Goal: Find specific page/section: Find specific page/section

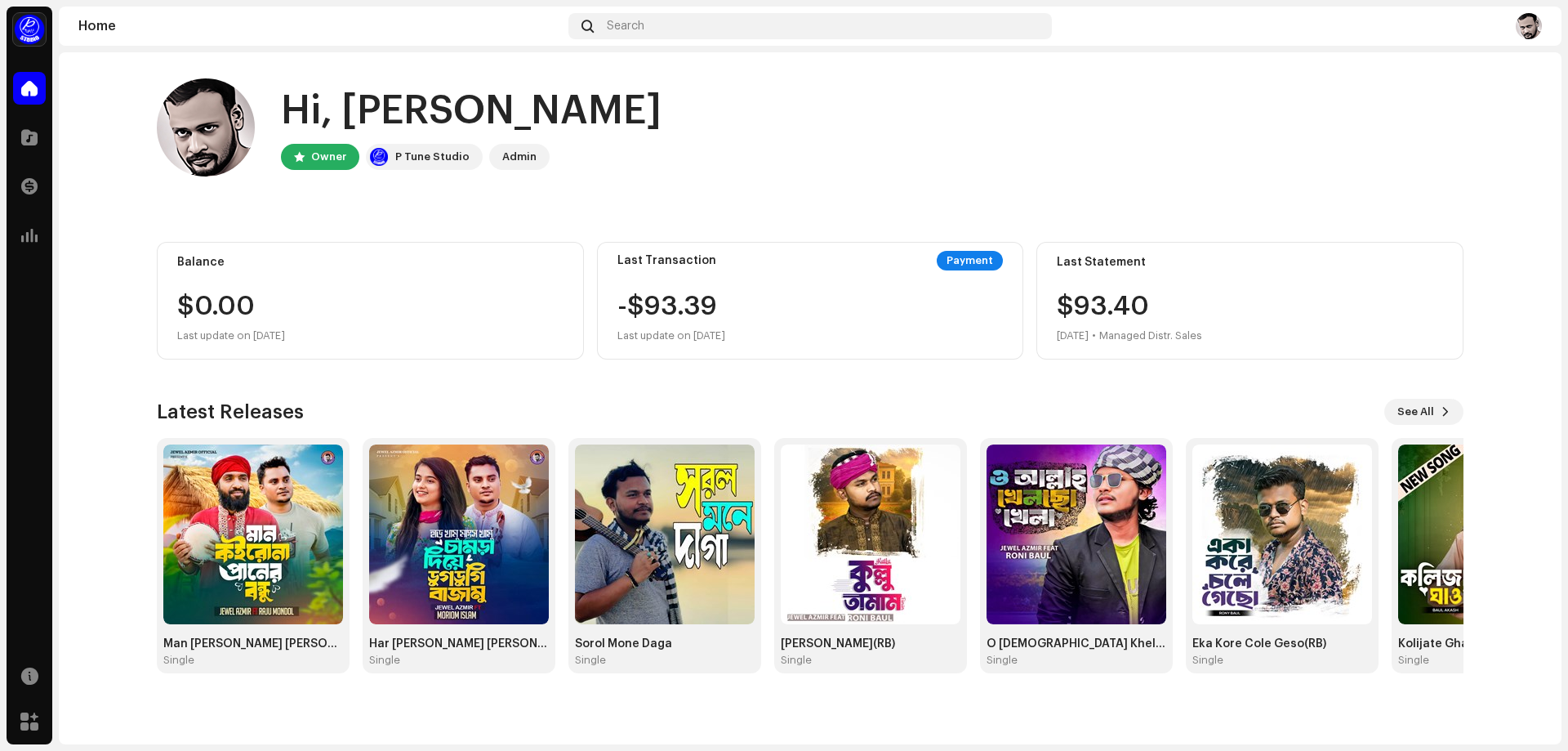
click at [789, 116] on div "Hi, JEWEL Owner P Tune Studio Admin" at bounding box center [810, 127] width 1307 height 98
click at [678, 565] on img at bounding box center [664, 534] width 180 height 180
click at [685, 505] on img at bounding box center [664, 534] width 180 height 180
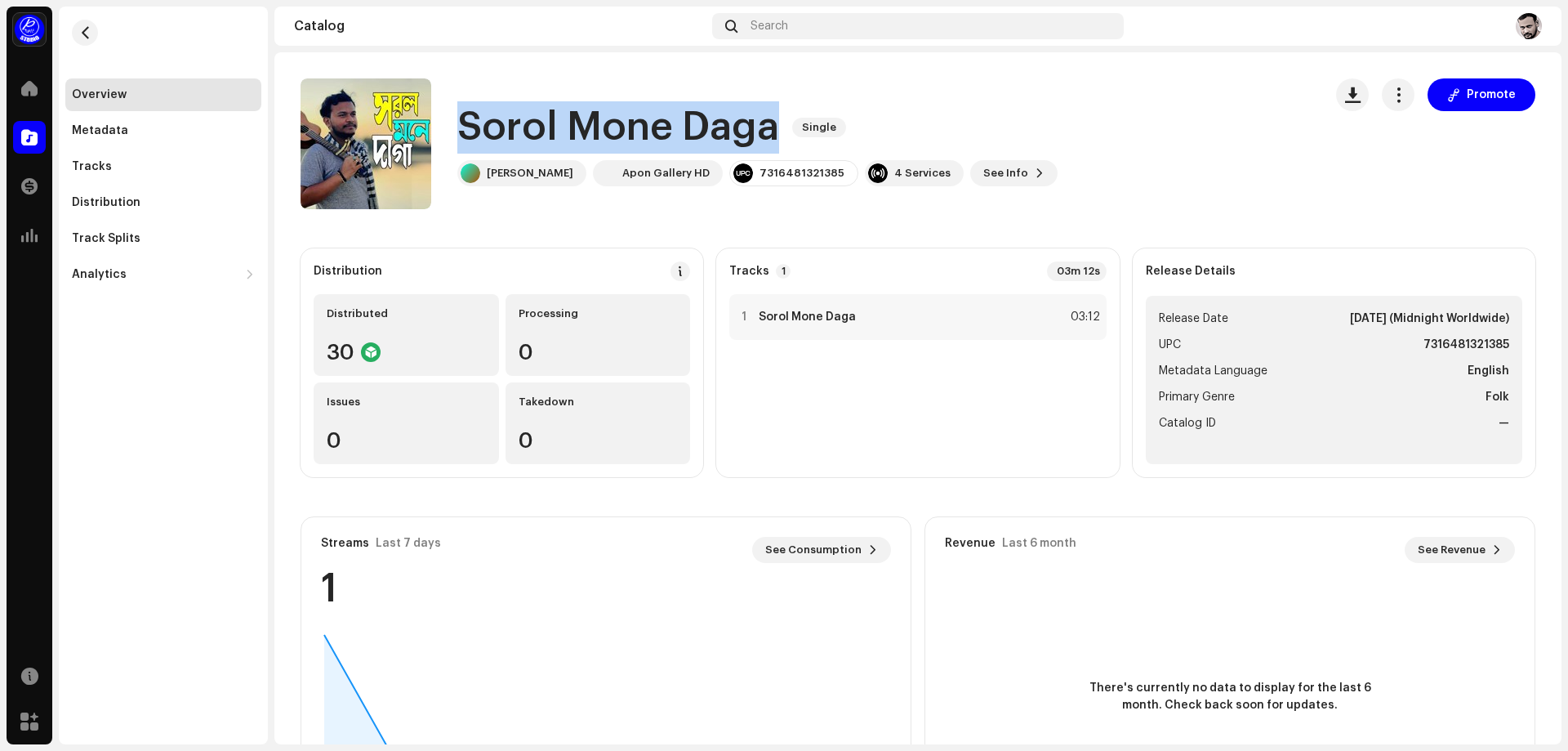
drag, startPoint x: 777, startPoint y: 128, endPoint x: 458, endPoint y: 129, distance: 319.0
click at [458, 129] on div "Sorol Mone Daga Single" at bounding box center [758, 127] width 601 height 52
copy h1 "Sorol Mone Daga"
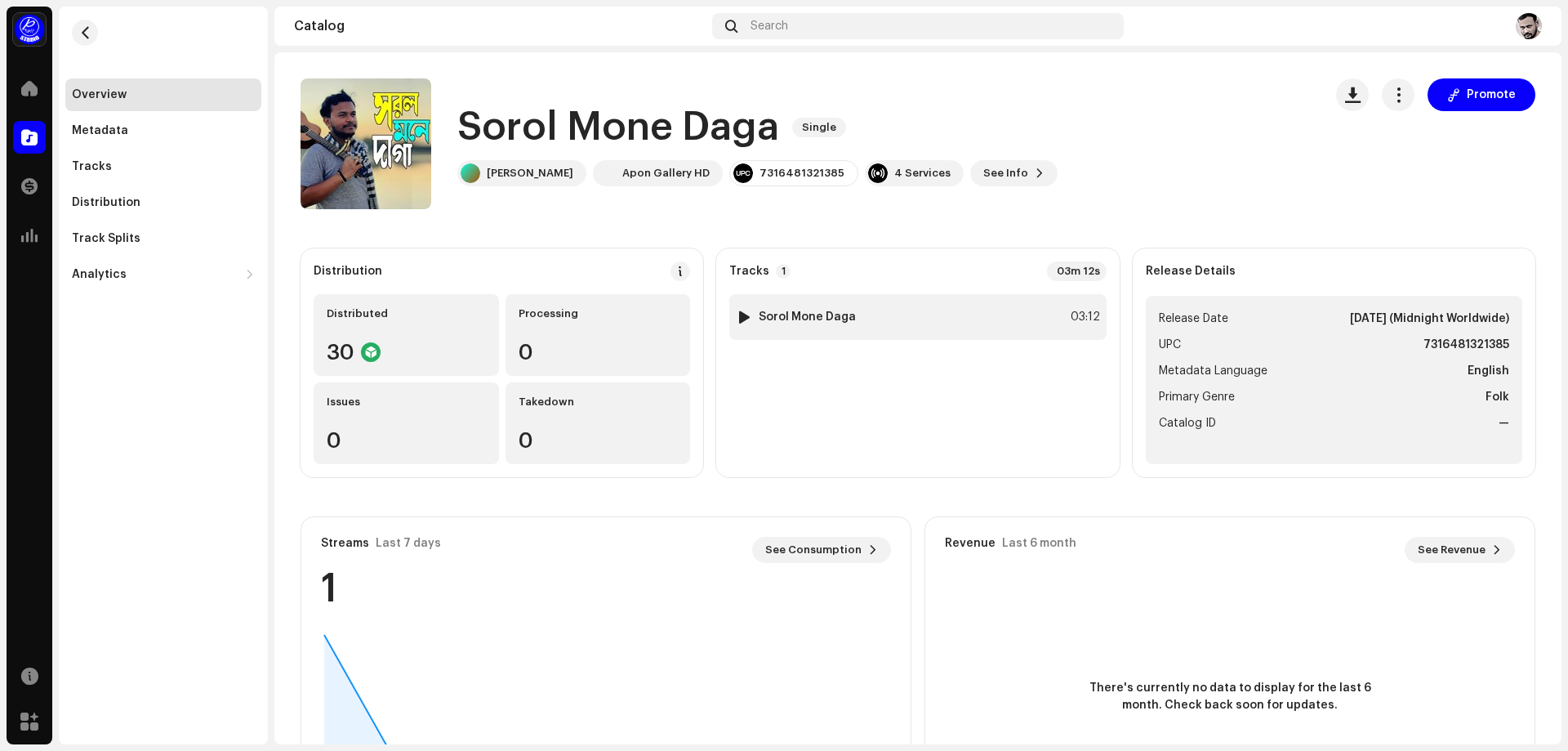
click at [791, 311] on strong "Sorol Mone Daga" at bounding box center [807, 317] width 97 height 13
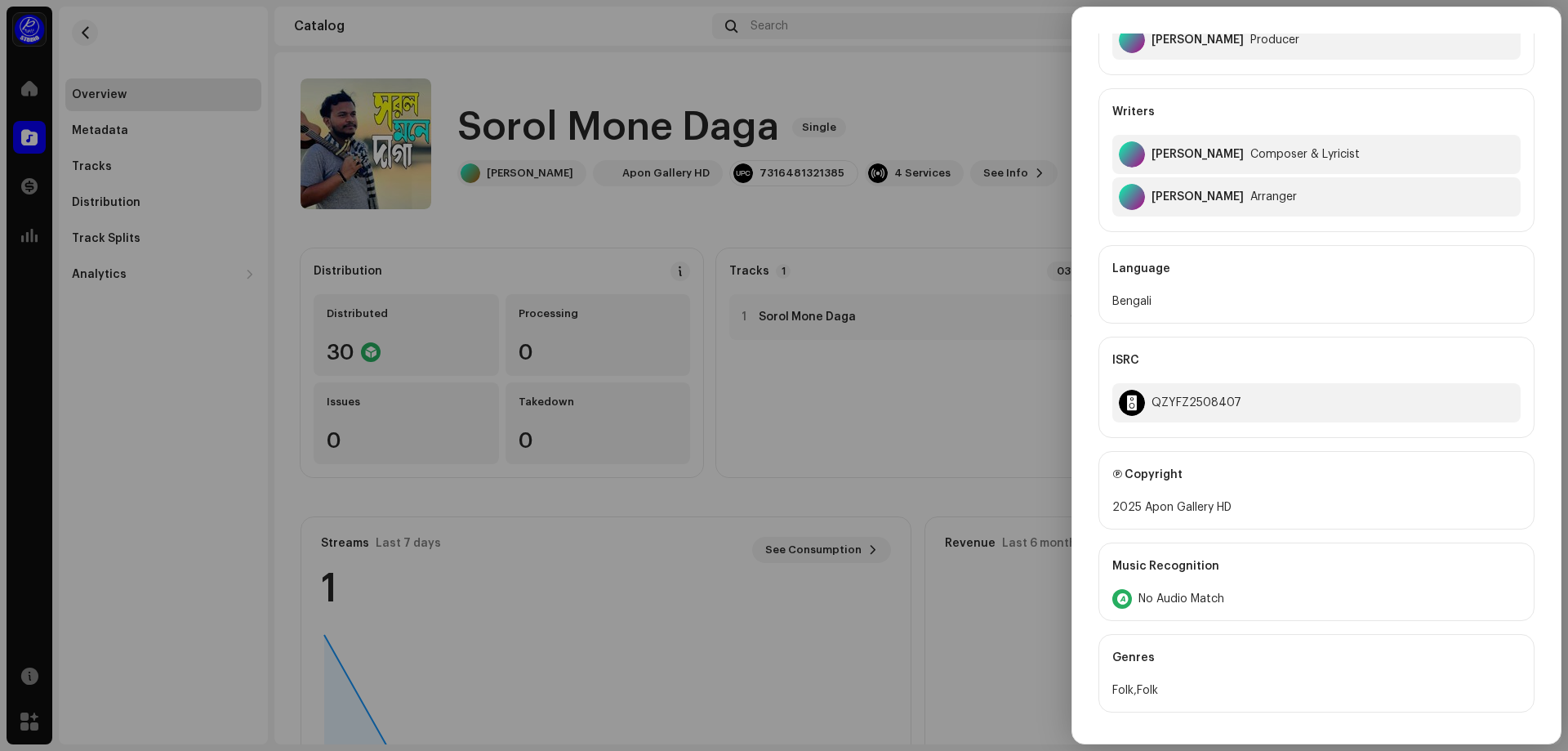
scroll to position [246, 0]
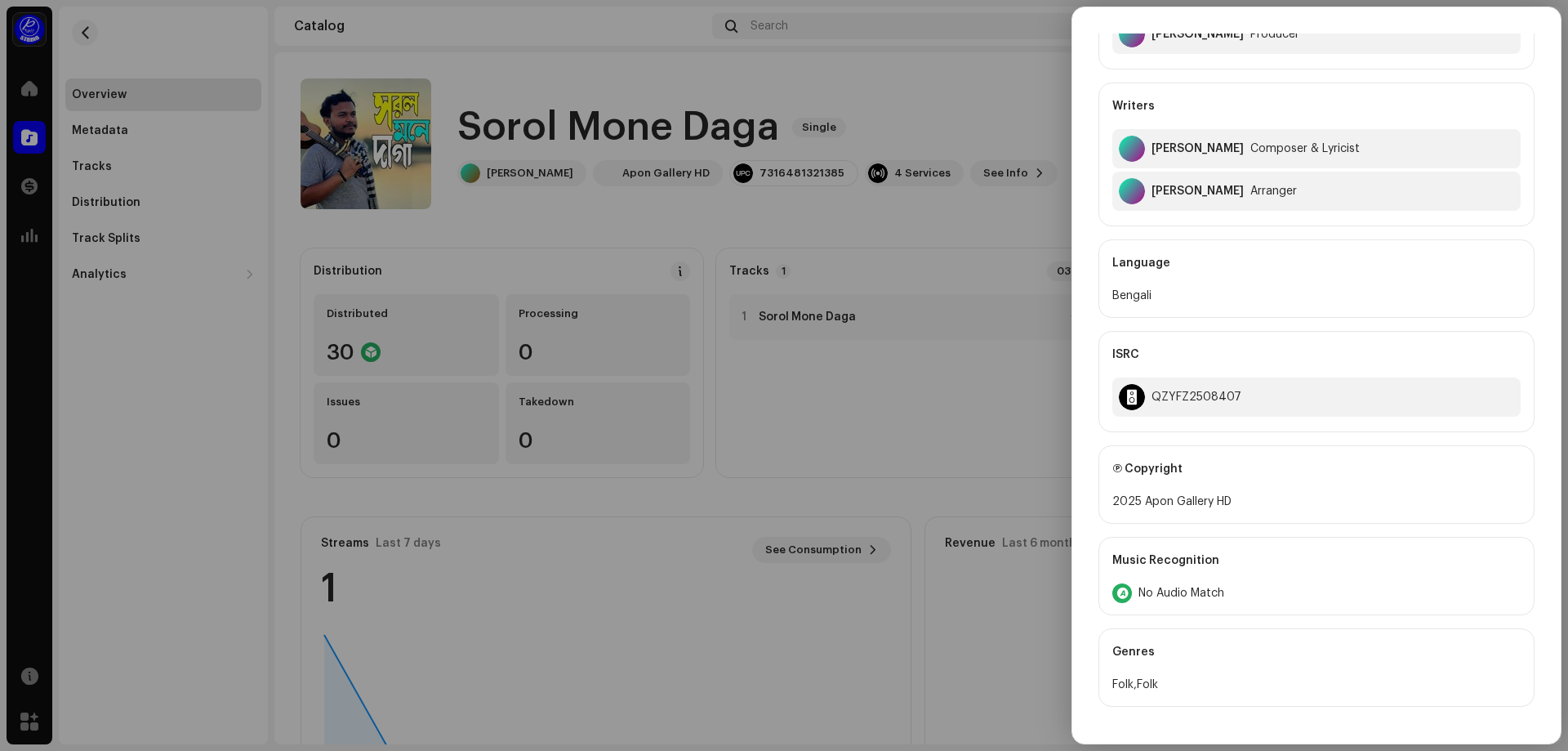
click at [931, 76] on div at bounding box center [784, 376] width 1568 height 751
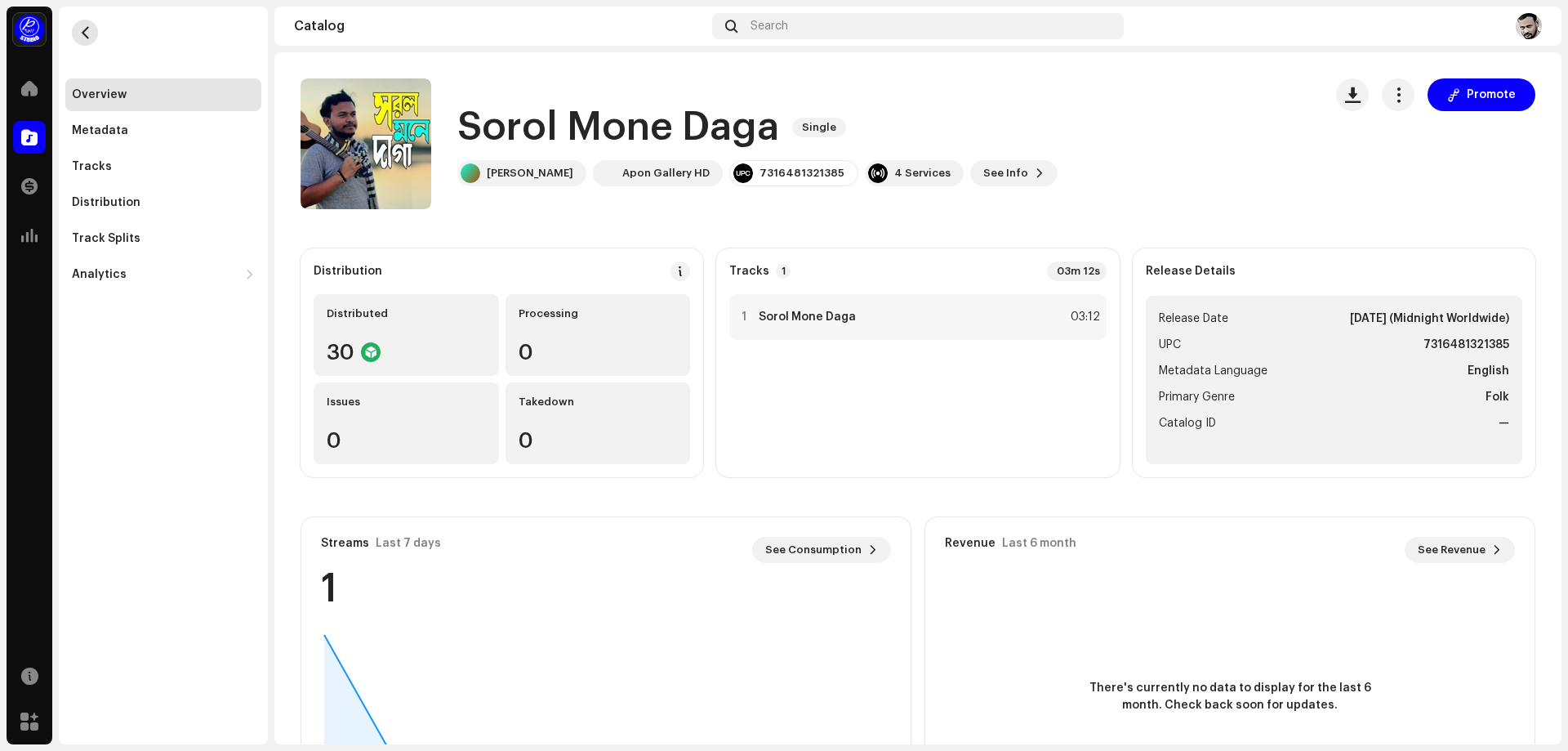
click at [77, 30] on button "button" at bounding box center [85, 32] width 26 height 26
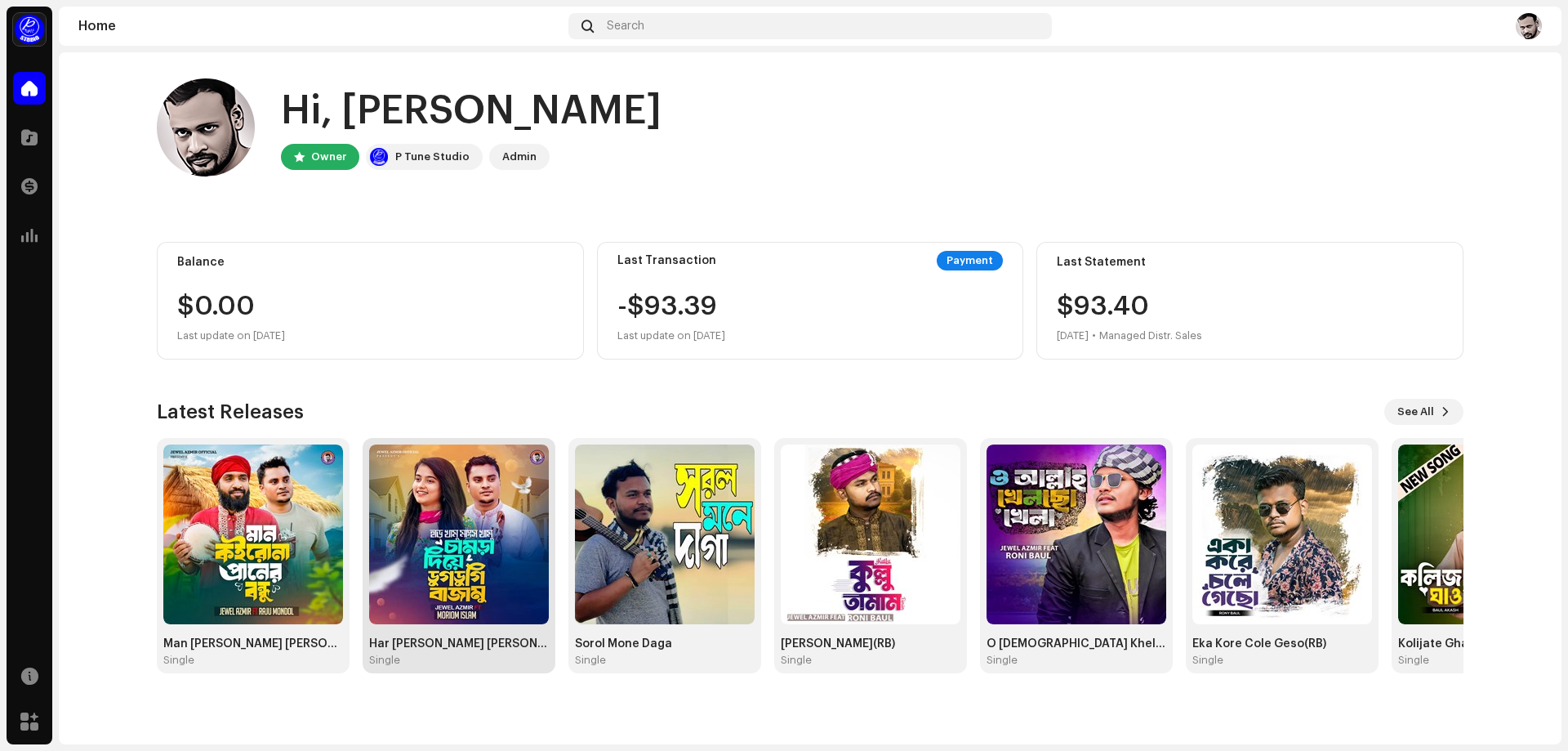
click at [410, 573] on img at bounding box center [458, 534] width 180 height 180
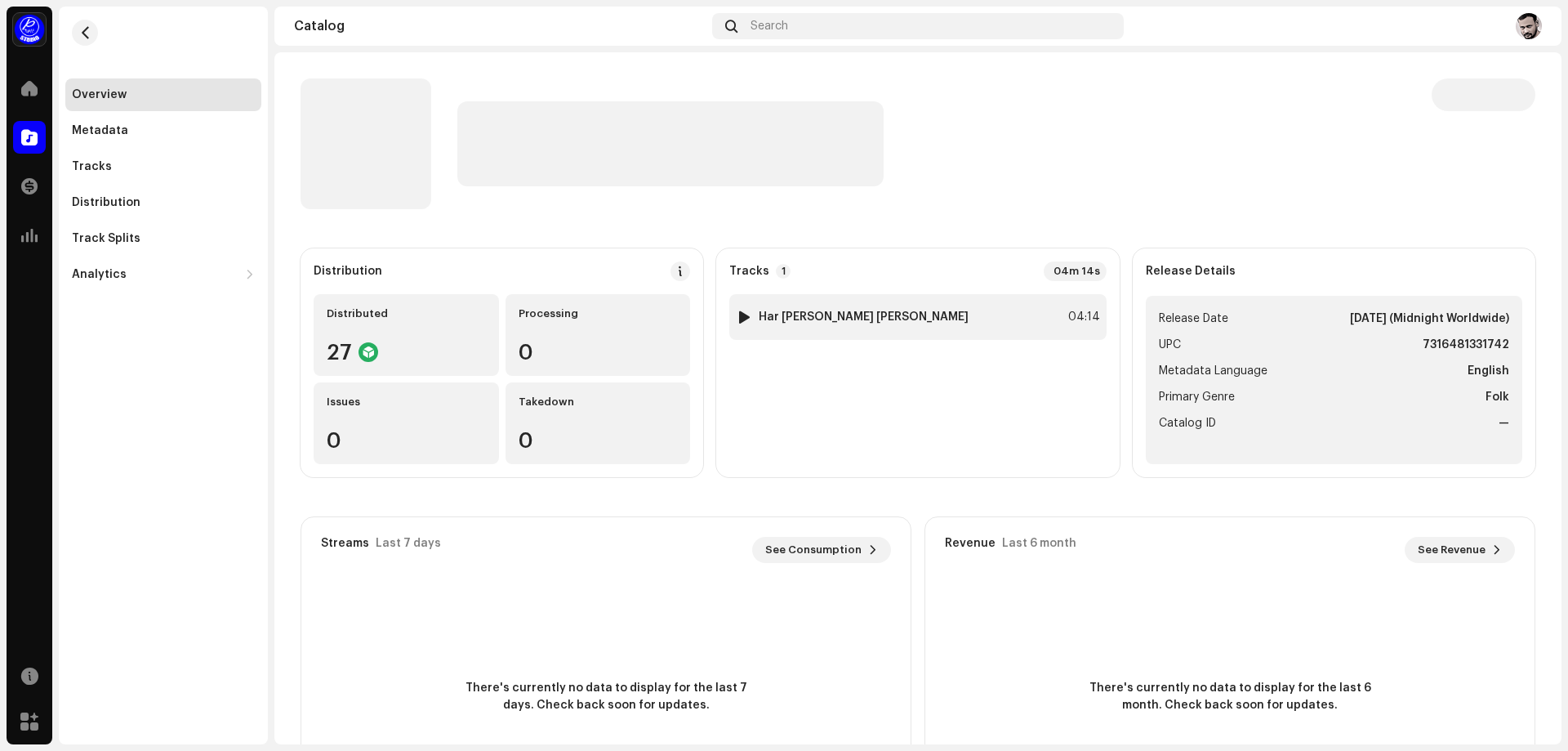
click at [827, 322] on strong "Har [PERSON_NAME] [PERSON_NAME]" at bounding box center [863, 317] width 210 height 13
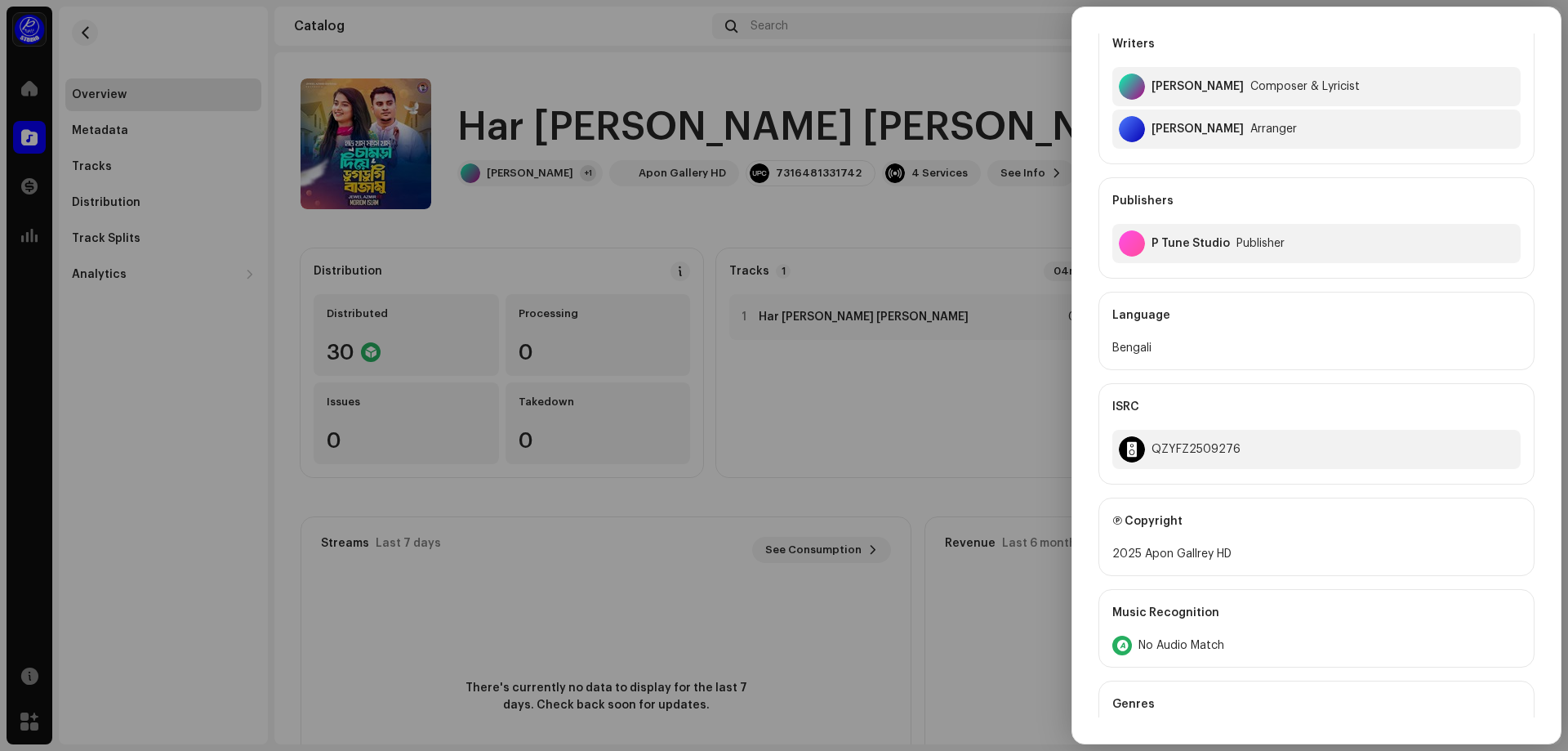
scroll to position [409, 0]
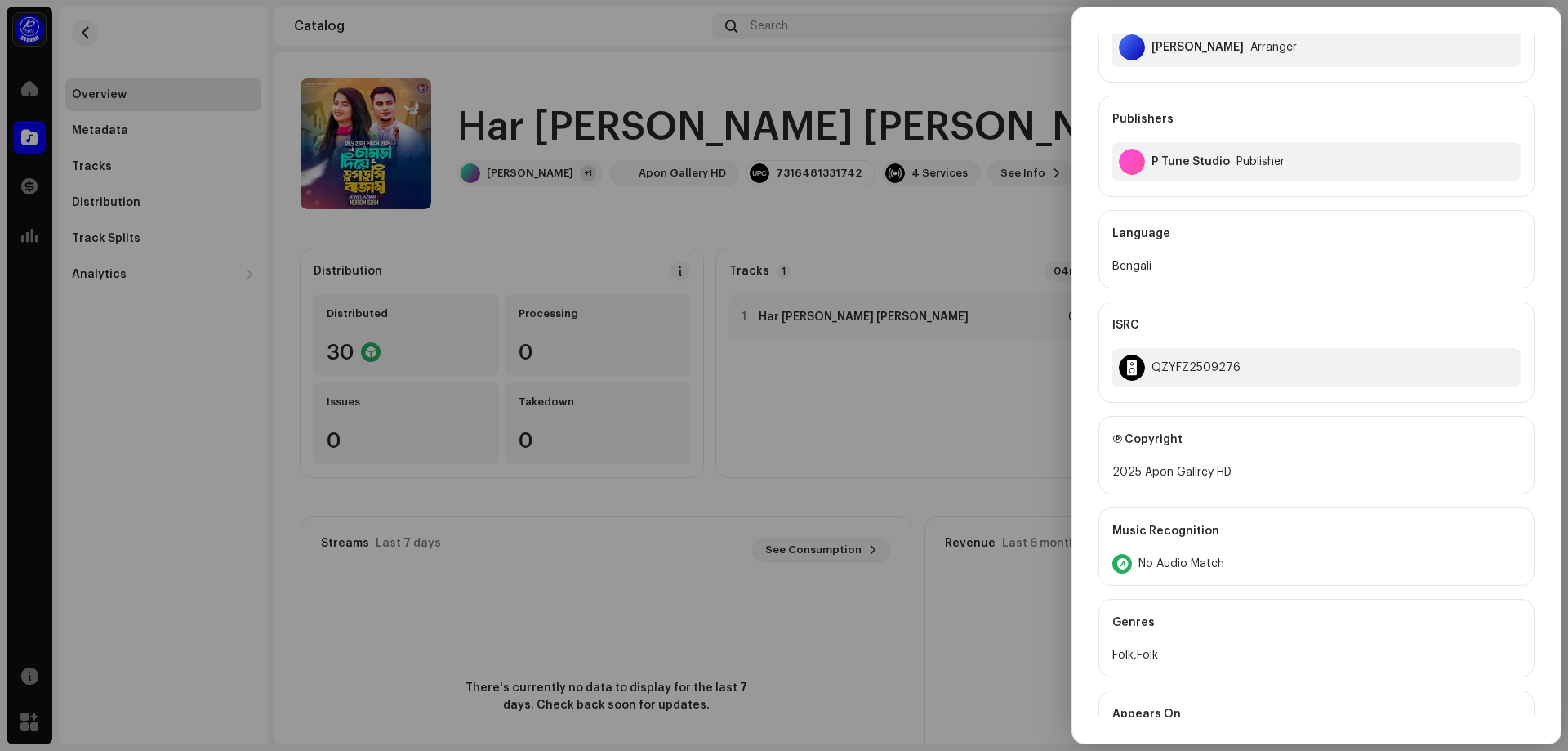
click at [937, 386] on div at bounding box center [784, 376] width 1568 height 751
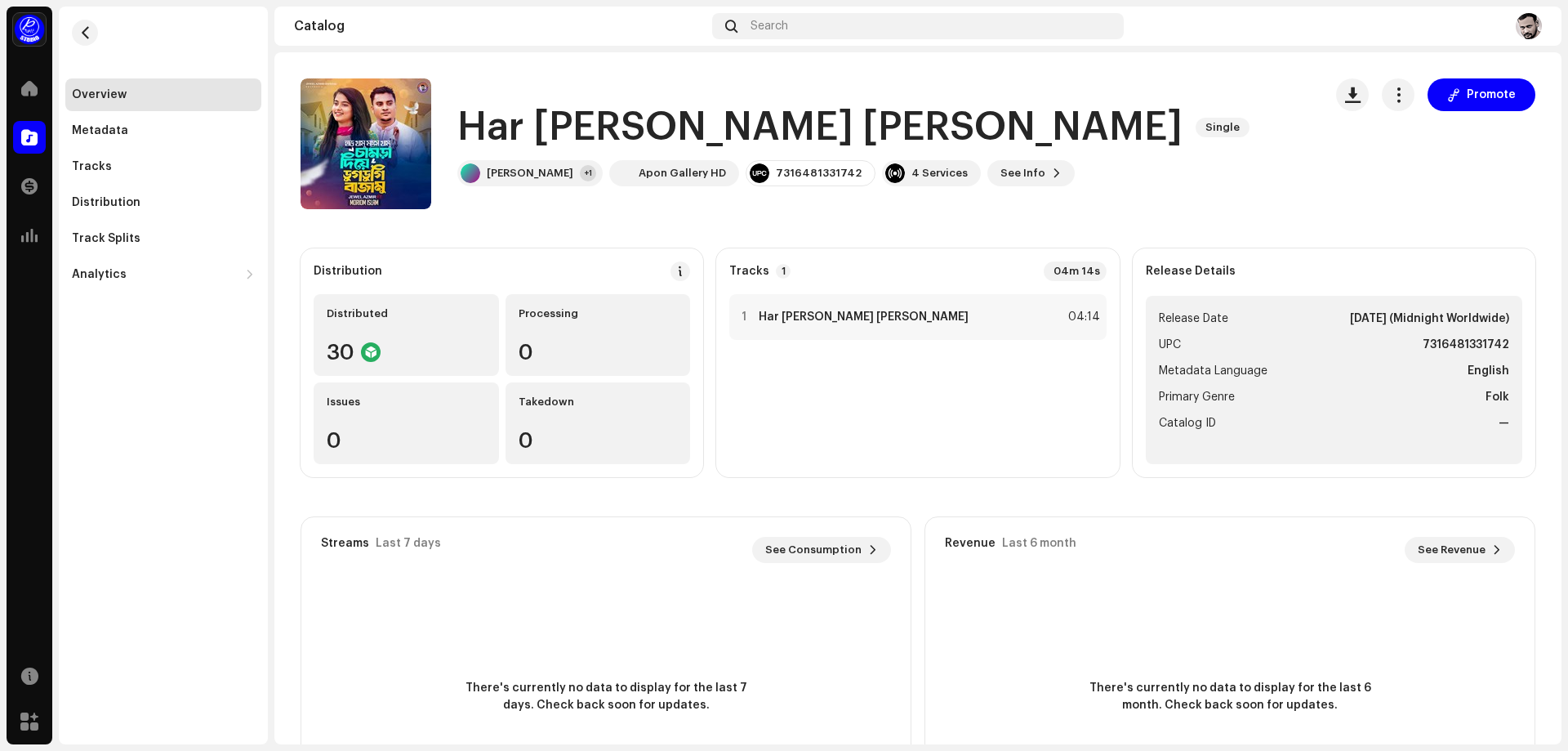
click at [1170, 85] on div "Har [PERSON_NAME] Mangso [PERSON_NAME] Single [PERSON_NAME] +1 Apon Gallery HD …" at bounding box center [805, 144] width 1010 height 131
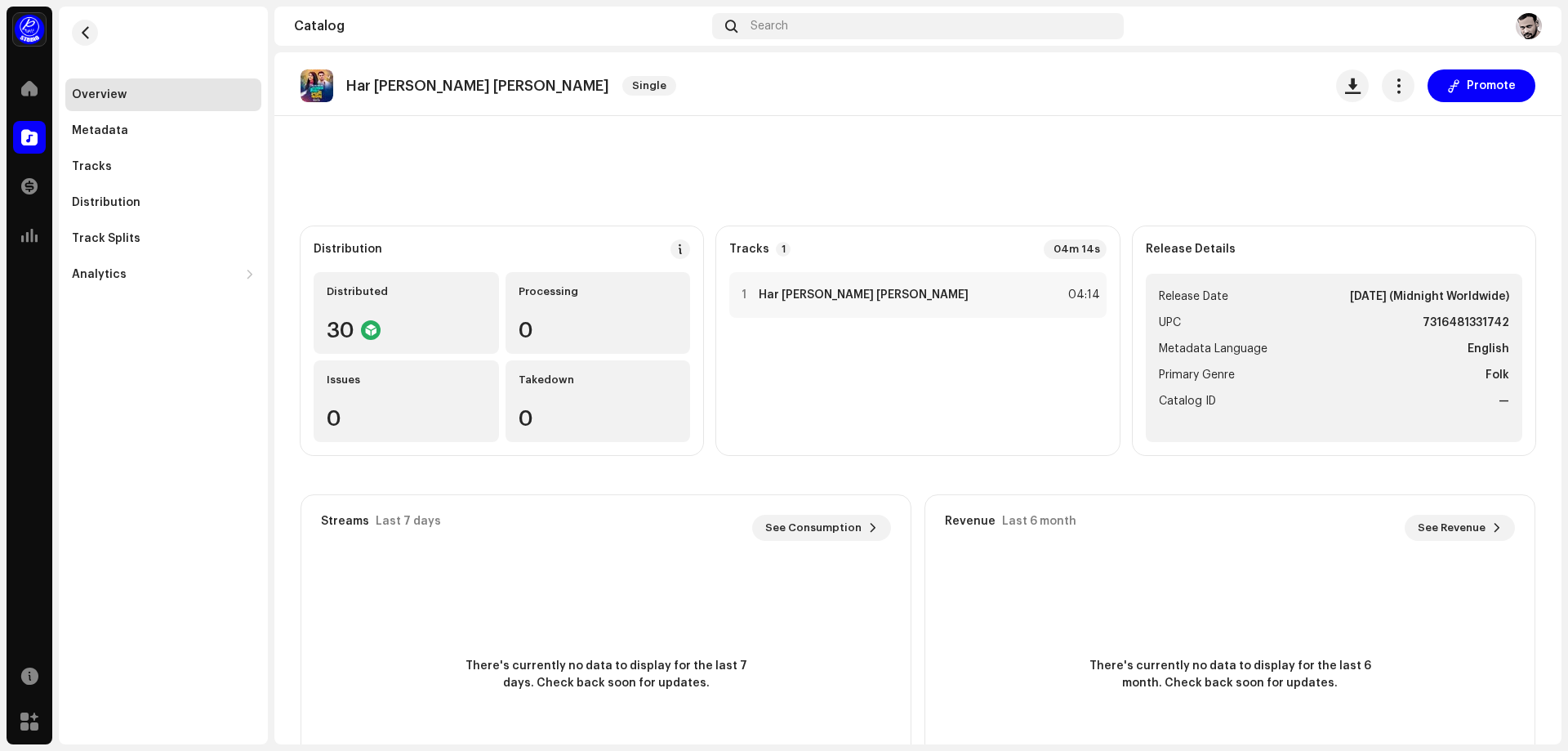
scroll to position [0, 0]
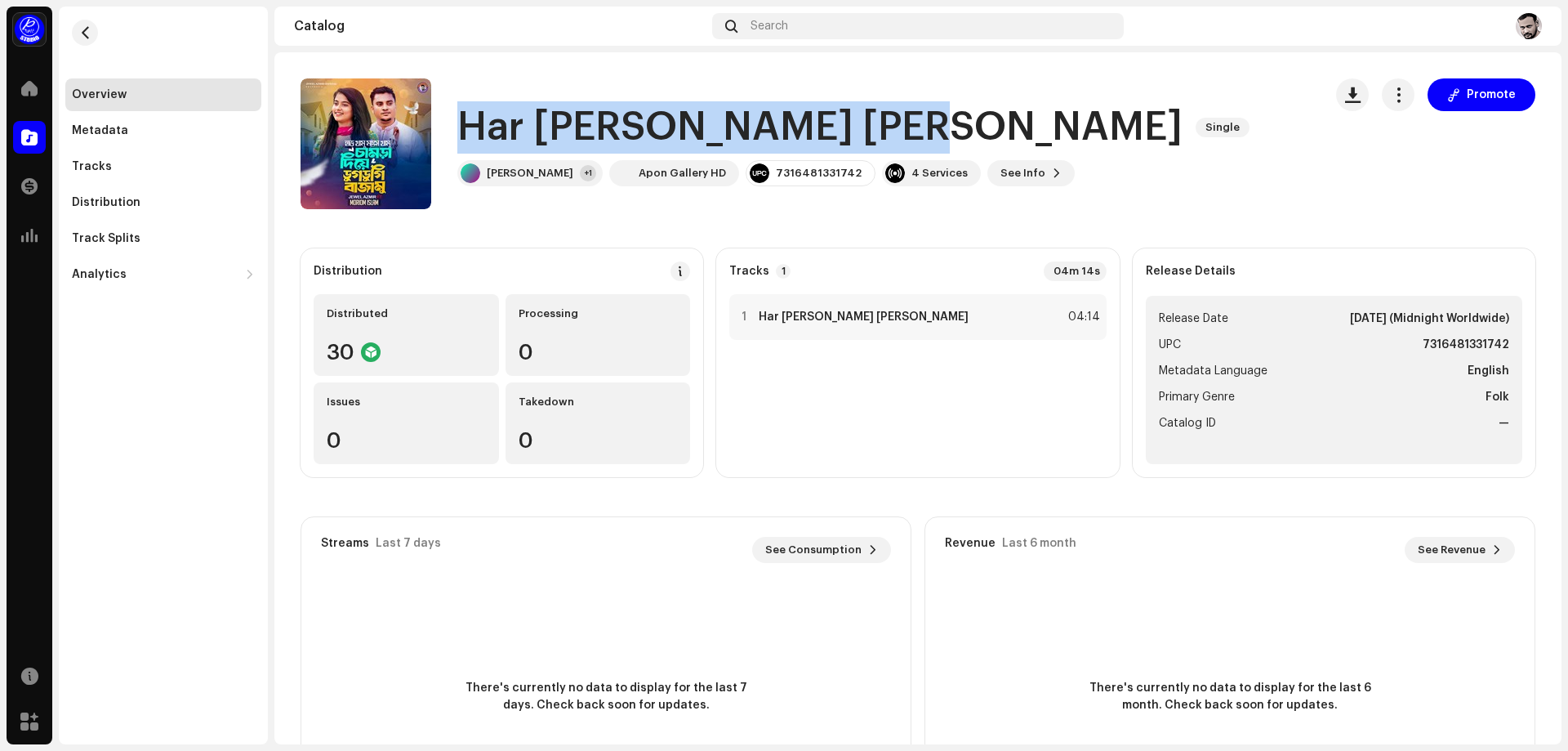
drag, startPoint x: 960, startPoint y: 125, endPoint x: 465, endPoint y: 134, distance: 495.1
click at [465, 134] on h1 "Har [PERSON_NAME] [PERSON_NAME]" at bounding box center [820, 127] width 725 height 52
copy h1 "Har [PERSON_NAME] [PERSON_NAME]"
